Goal: Register for event/course

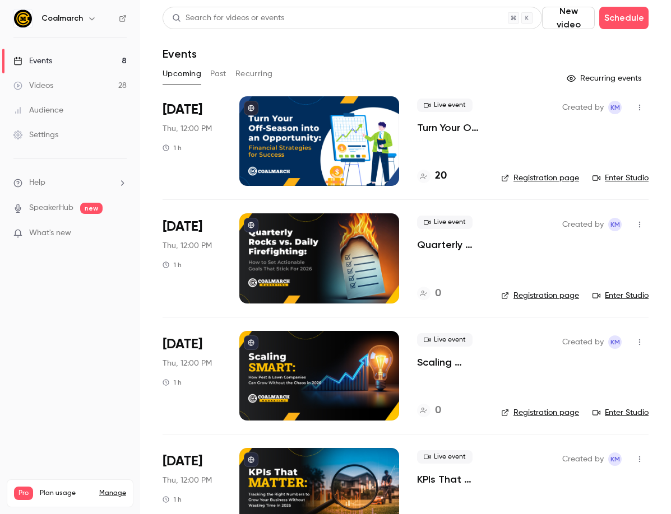
click at [36, 61] on div "Events" at bounding box center [32, 60] width 39 height 11
click at [444, 129] on p "Turn Your Off-Season into an Opportunity: Financial Strategies for Success" at bounding box center [450, 127] width 66 height 13
